Goal: Information Seeking & Learning: Learn about a topic

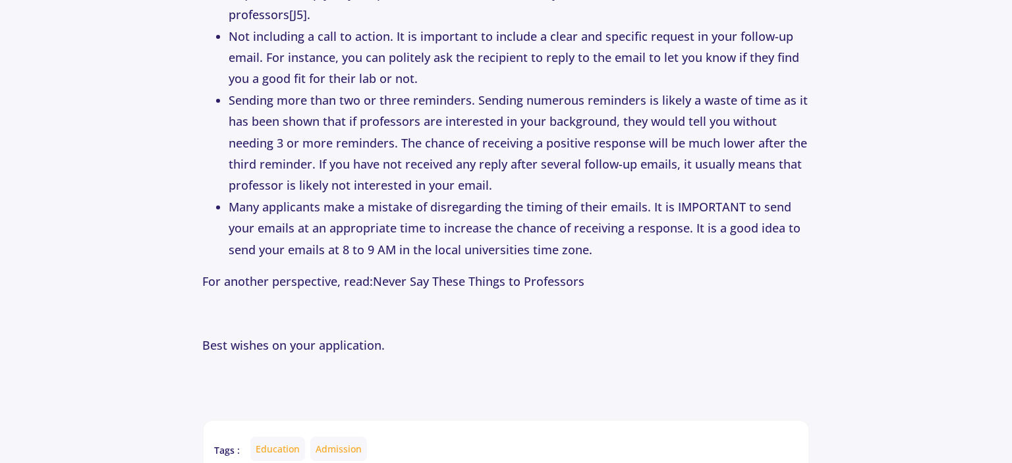
scroll to position [3305, 0]
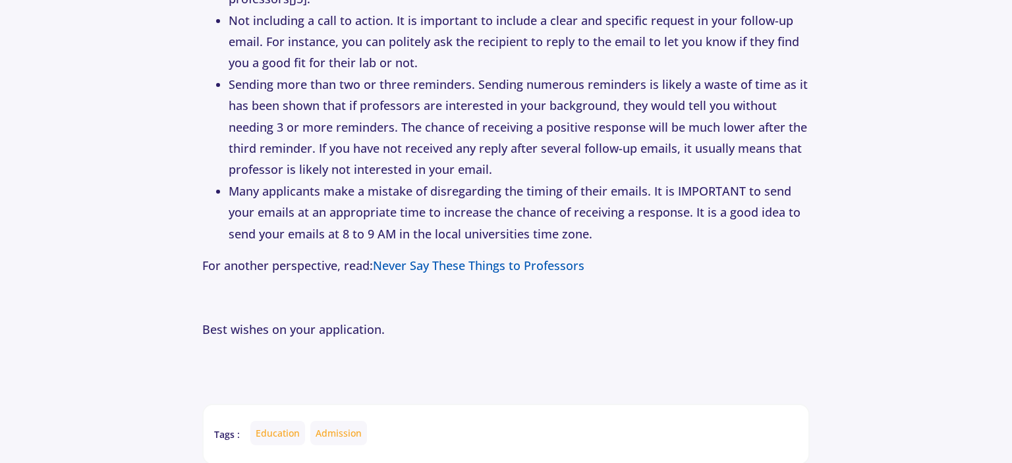
click at [469, 257] on link "Never Say These Things to Professors" at bounding box center [478, 265] width 211 height 16
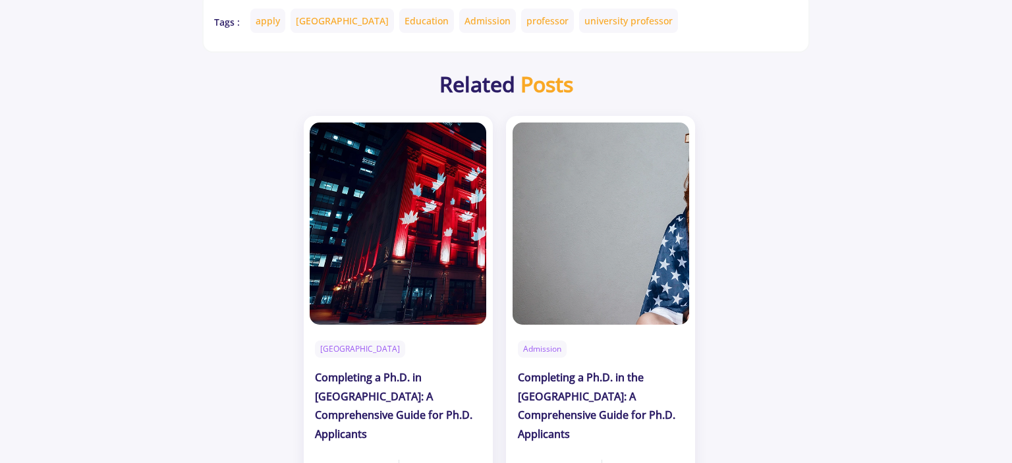
scroll to position [3973, 0]
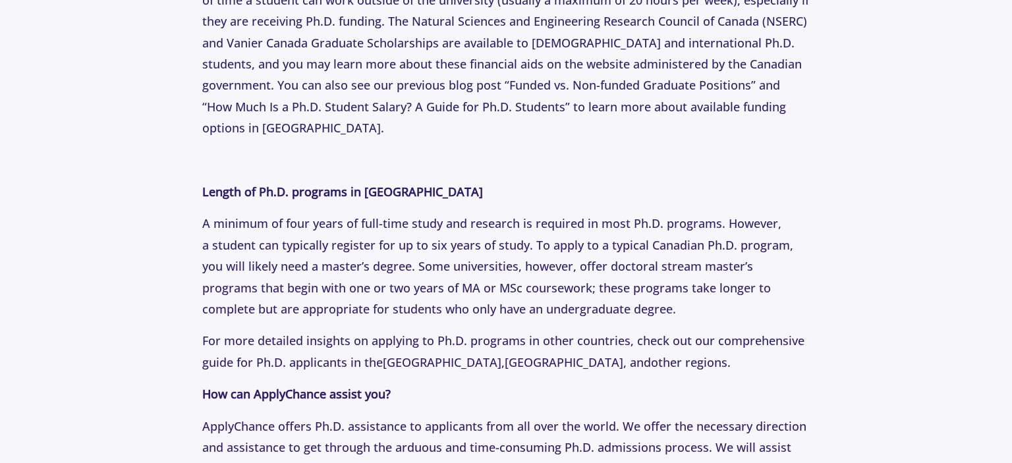
scroll to position [2824, 0]
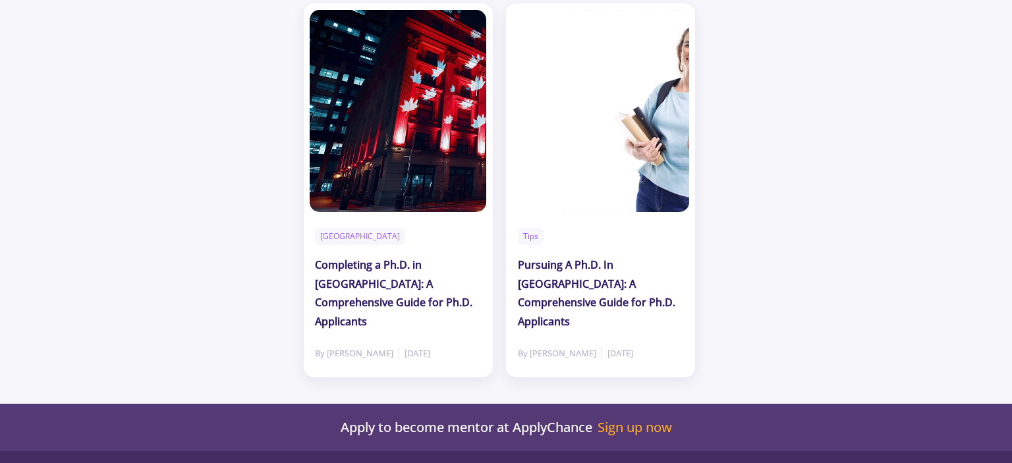
scroll to position [3750, 0]
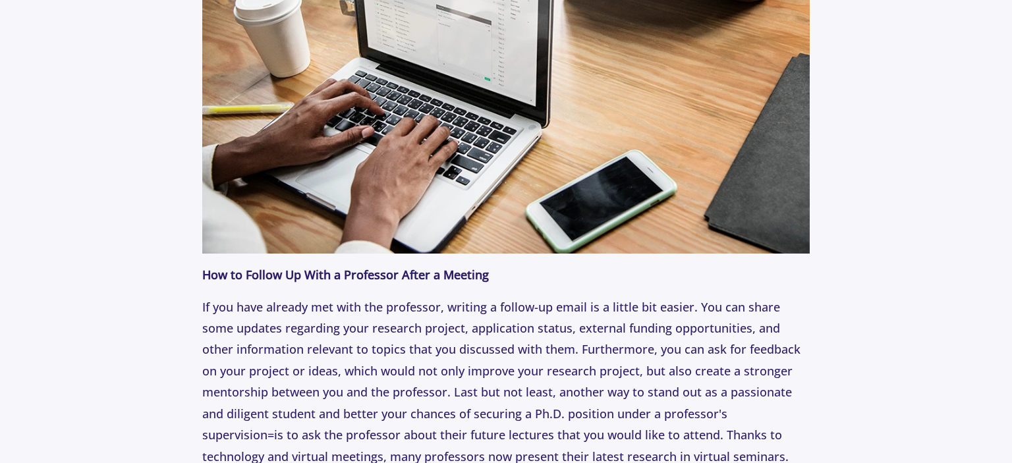
scroll to position [2661, 0]
